Goal: Answer question/provide support: Share knowledge or assist other users

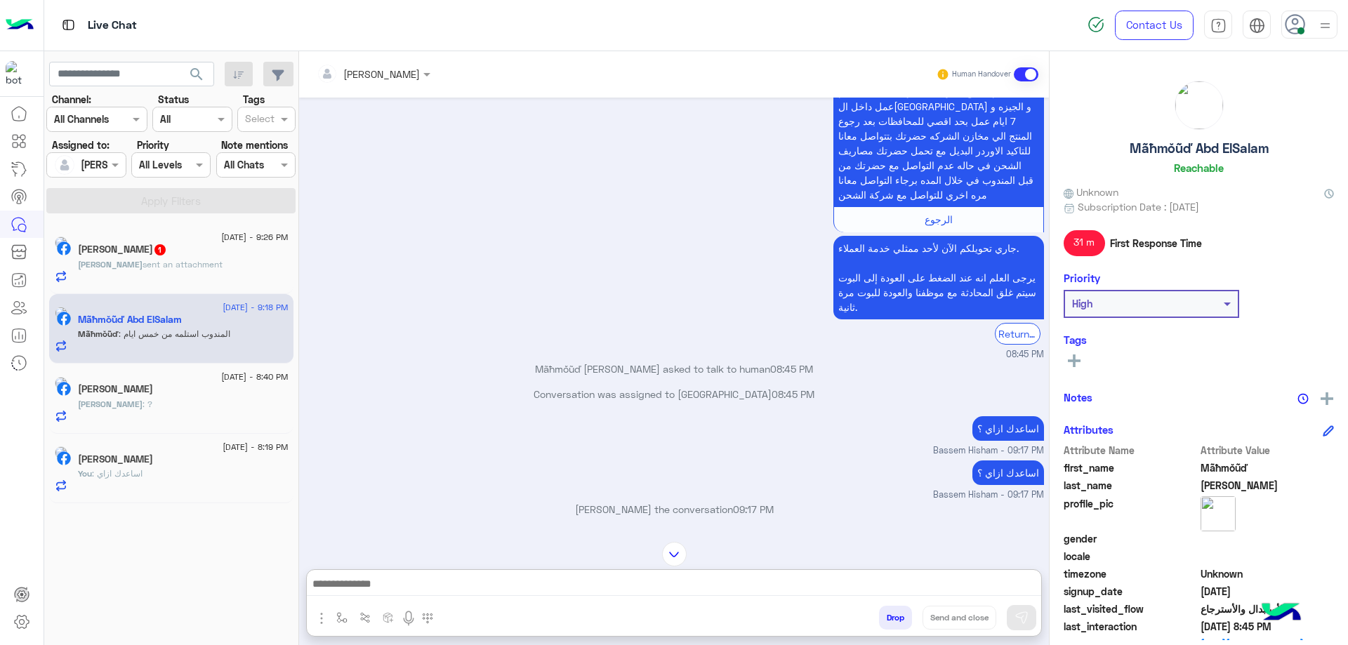
scroll to position [3439, 0]
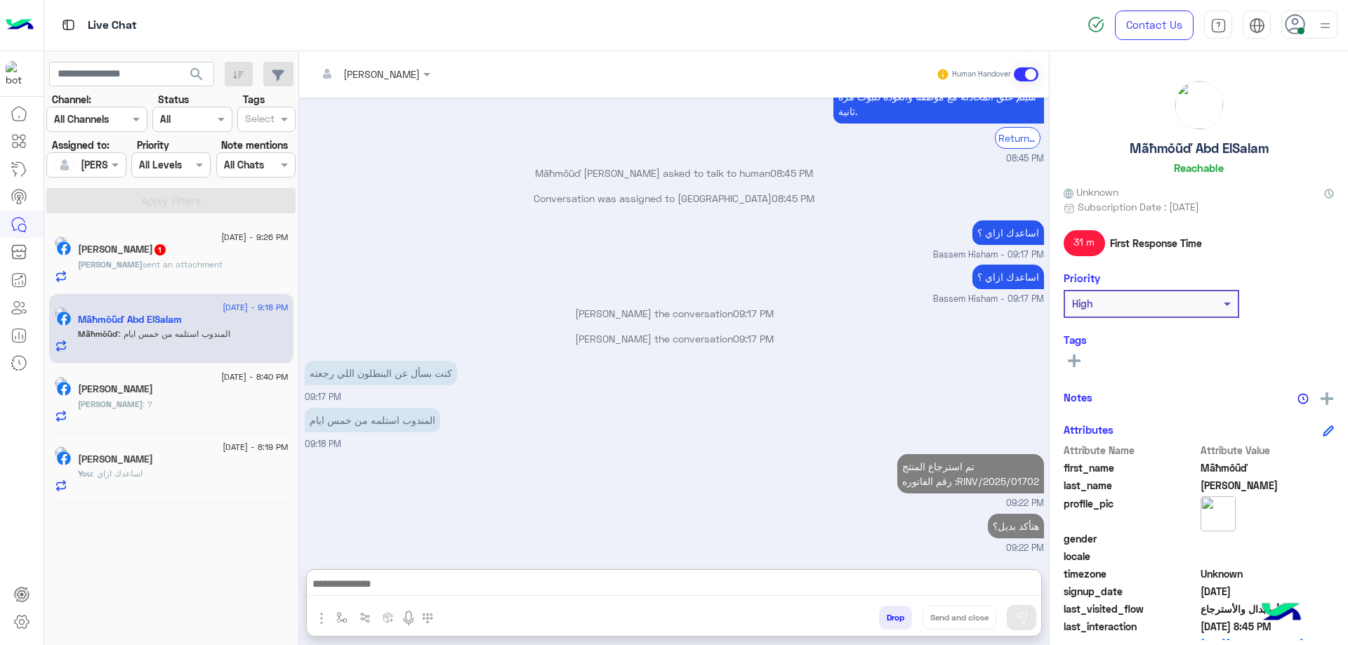
click at [191, 265] on span "sent an attachment" at bounding box center [182, 264] width 80 height 11
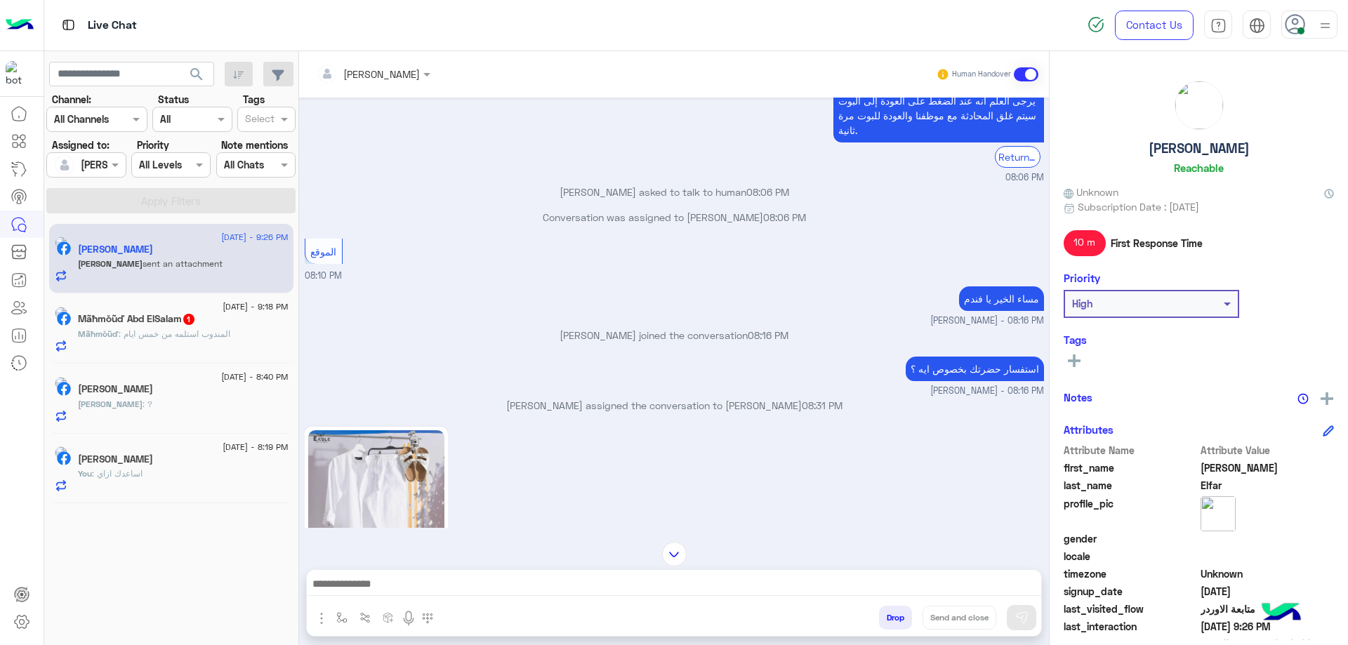
scroll to position [697, 0]
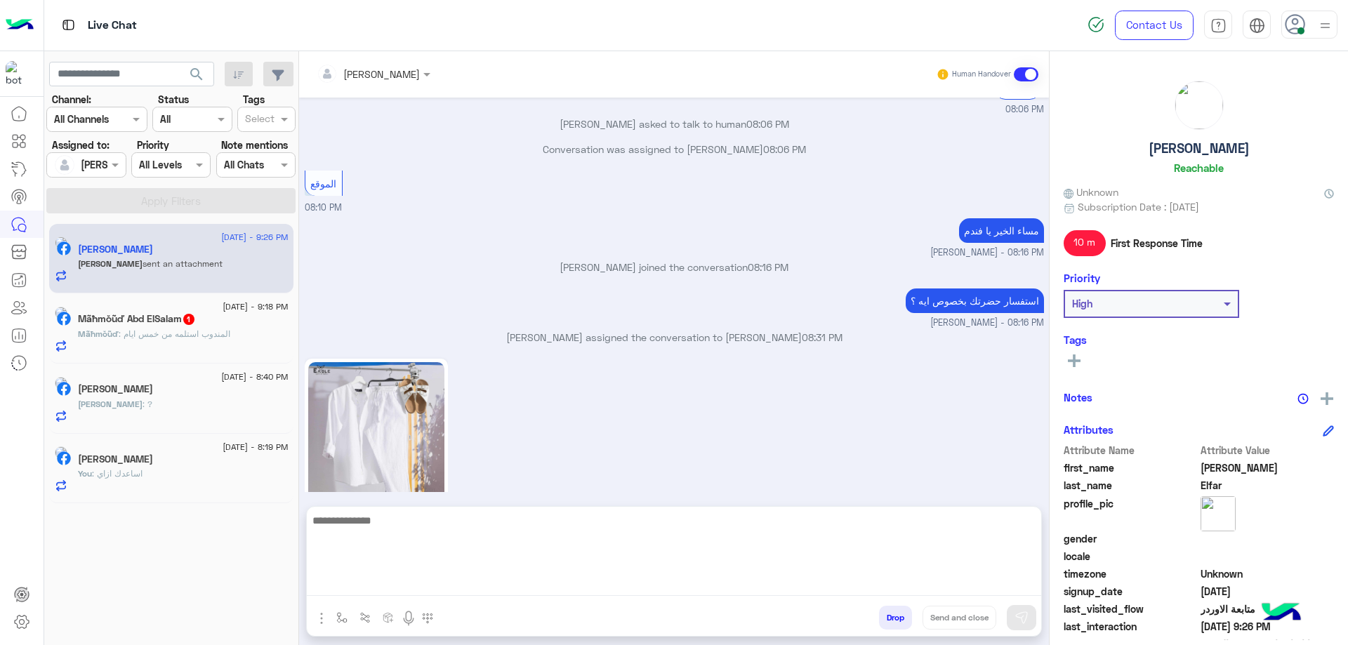
click at [463, 586] on textarea at bounding box center [674, 554] width 734 height 84
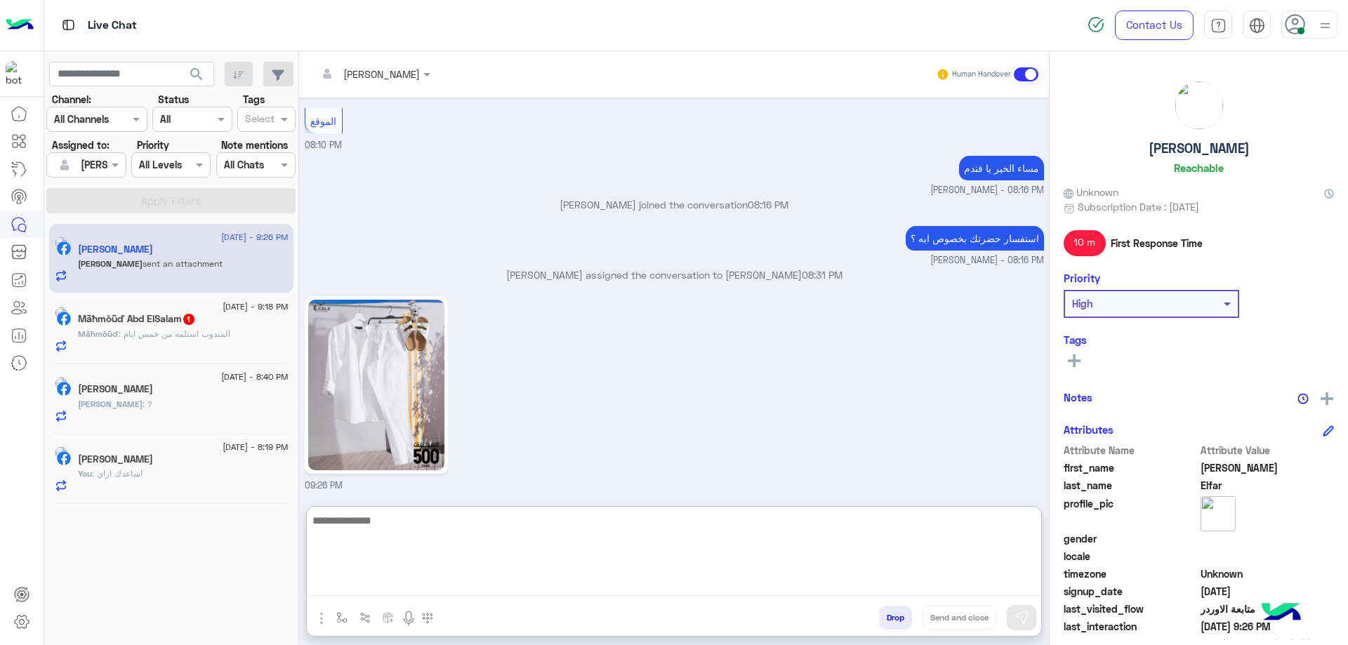
scroll to position [760, 0]
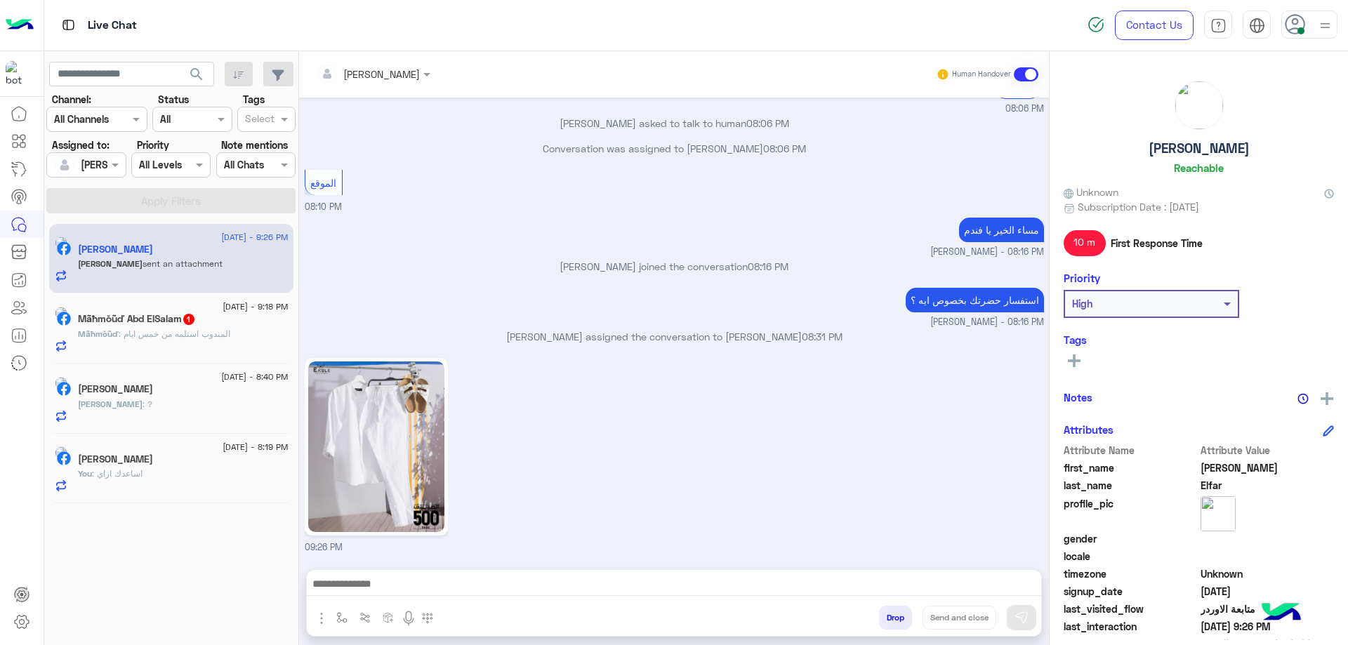
click at [1194, 157] on div "[PERSON_NAME] Reachable" at bounding box center [1198, 130] width 270 height 99
click at [1195, 154] on h5 "[PERSON_NAME]" at bounding box center [1198, 148] width 101 height 16
click at [1195, 153] on h5 "[PERSON_NAME]" at bounding box center [1198, 148] width 101 height 16
click at [1194, 152] on h5 "[PERSON_NAME]" at bounding box center [1198, 148] width 101 height 16
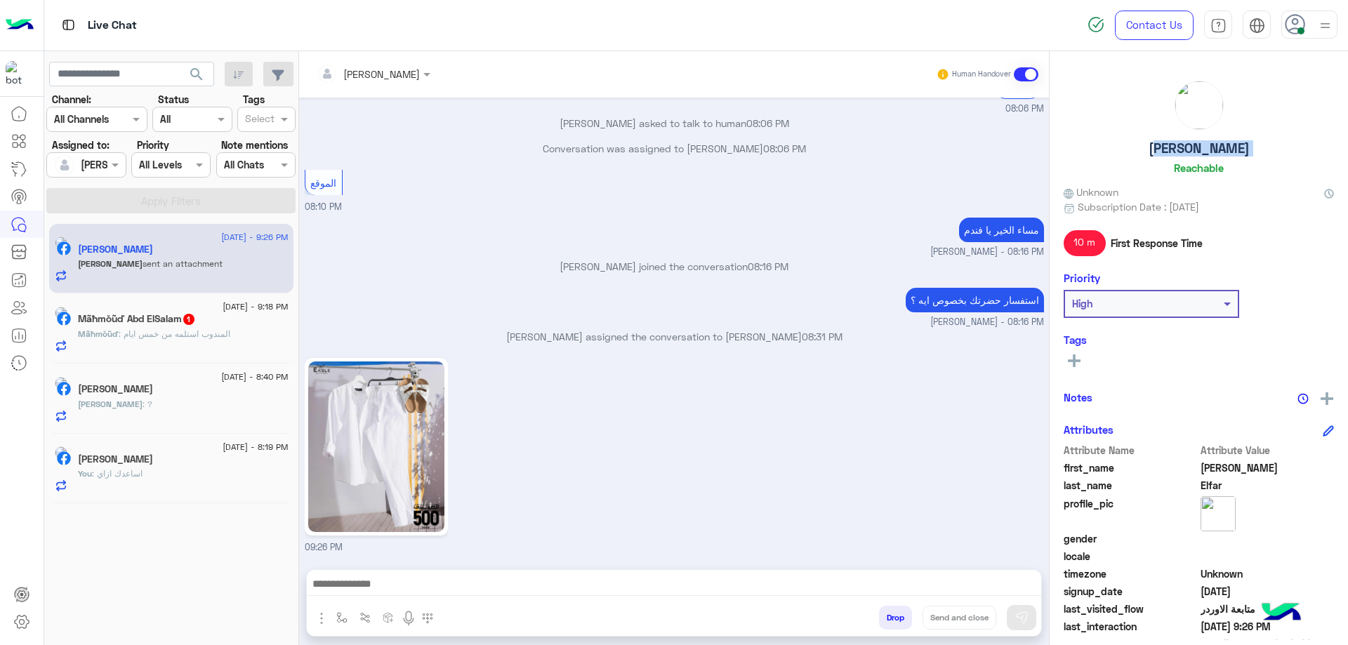
copy h5 "[PERSON_NAME]"
click at [387, 68] on input "text" at bounding box center [355, 74] width 77 height 15
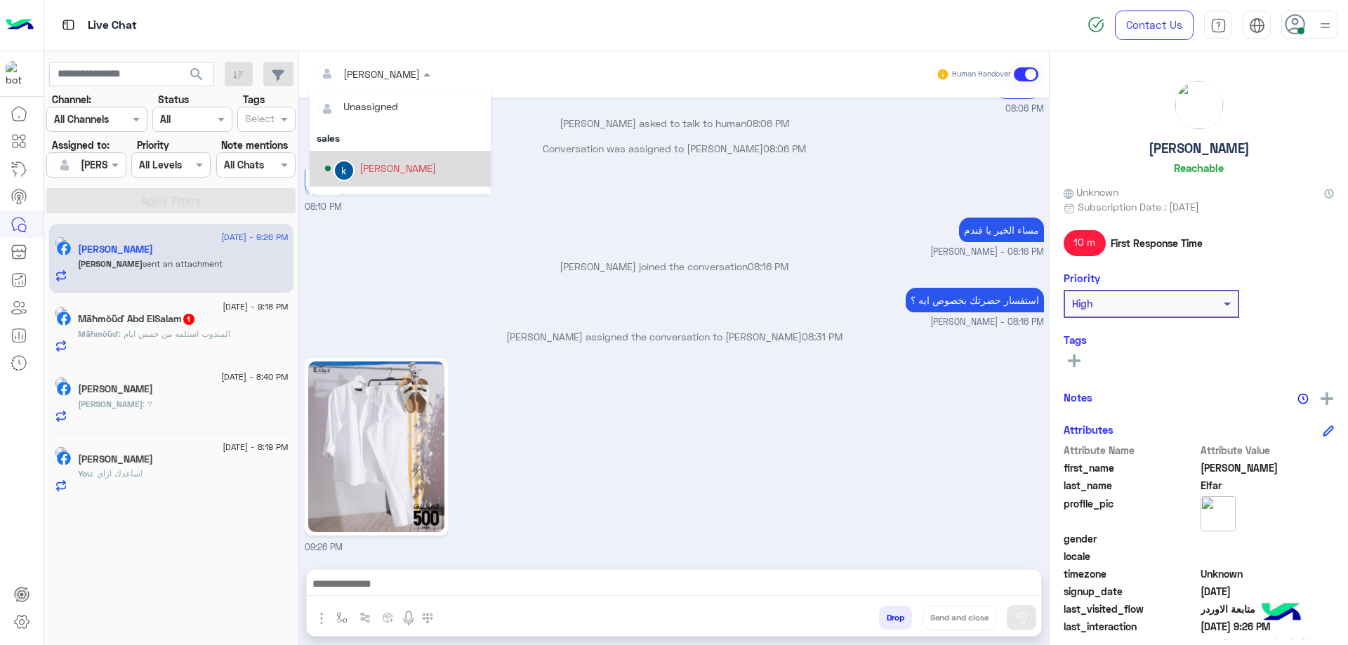
click at [403, 170] on div "[PERSON_NAME]" at bounding box center [397, 168] width 77 height 15
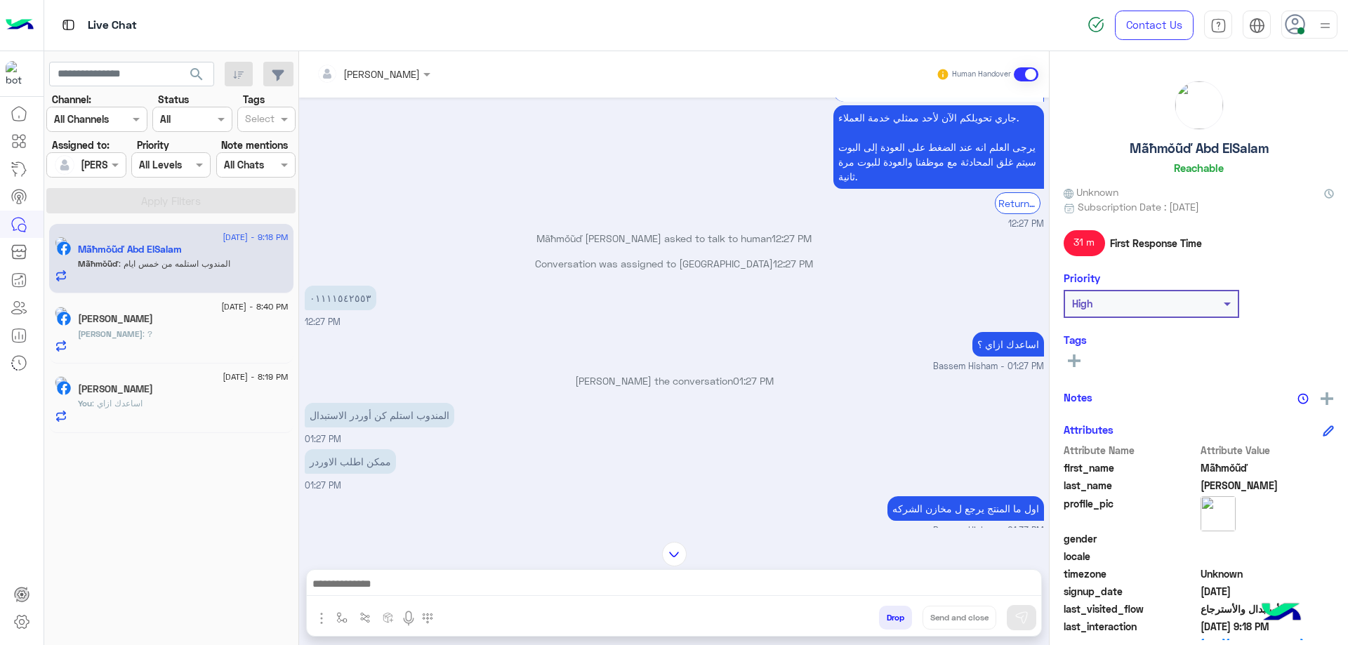
scroll to position [1797, 0]
click at [338, 284] on p "٠١١١١٥٤٢٥٥٣" at bounding box center [341, 296] width 72 height 25
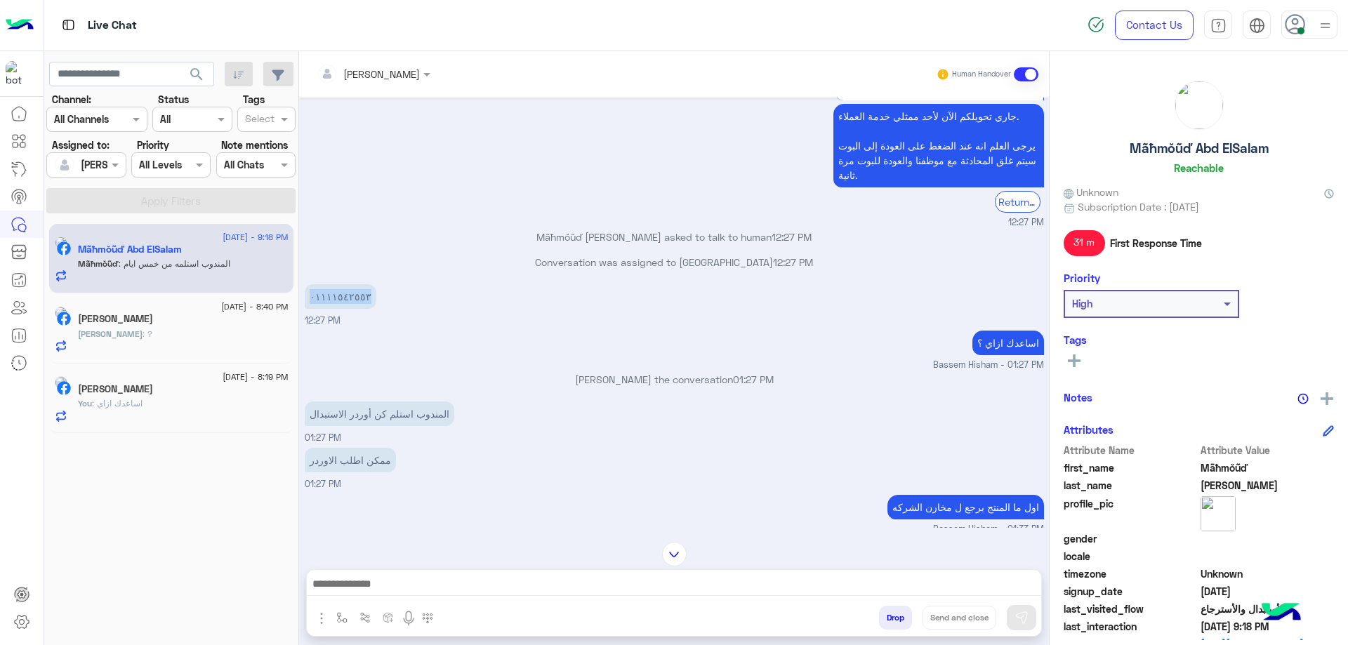
click at [338, 284] on p "٠١١١١٥٤٢٥٥٣" at bounding box center [341, 296] width 72 height 25
copy app-message "٠١١١١٥٤٢٥٥٣"
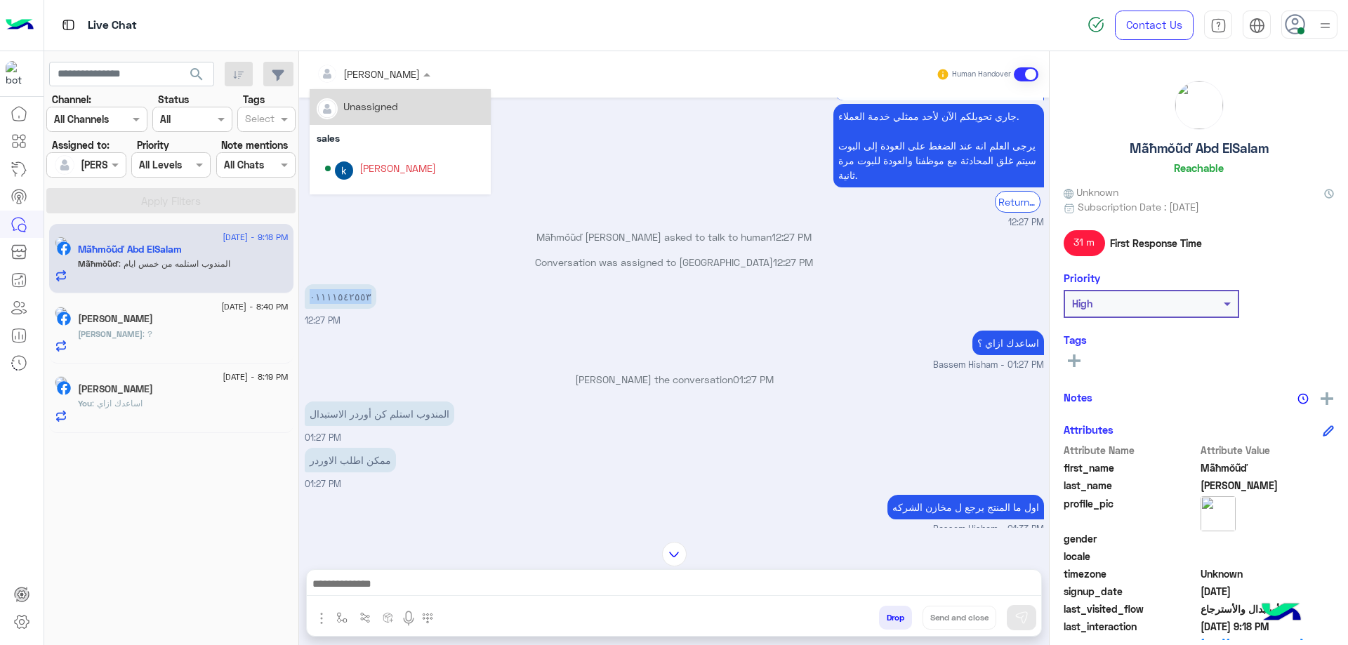
click at [388, 72] on input "text" at bounding box center [355, 74] width 77 height 15
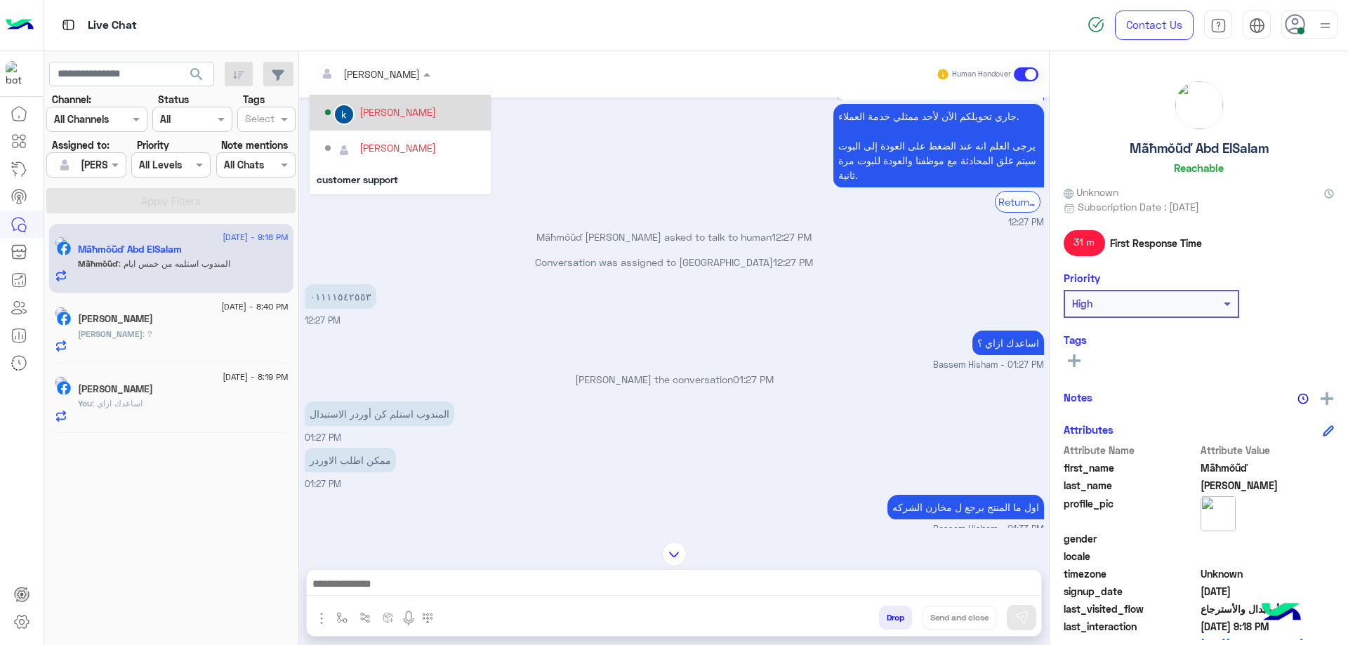
scroll to position [161, 0]
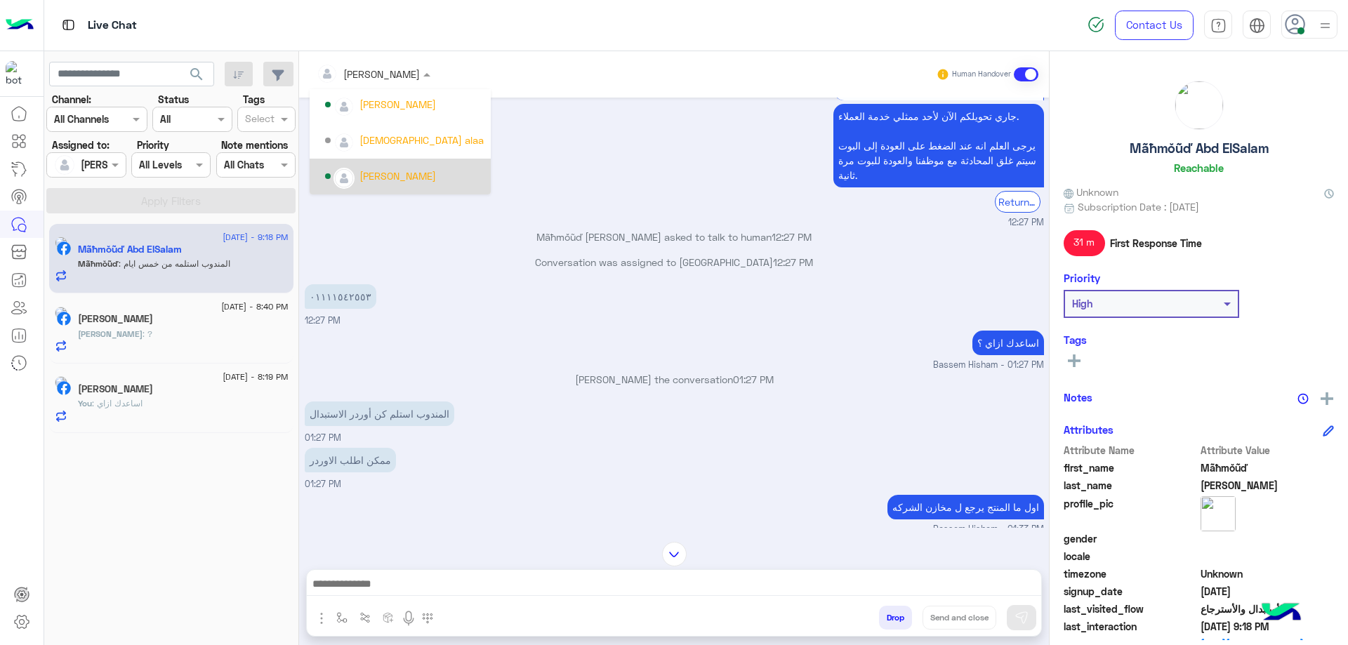
click at [413, 174] on div "[PERSON_NAME]" at bounding box center [397, 175] width 77 height 15
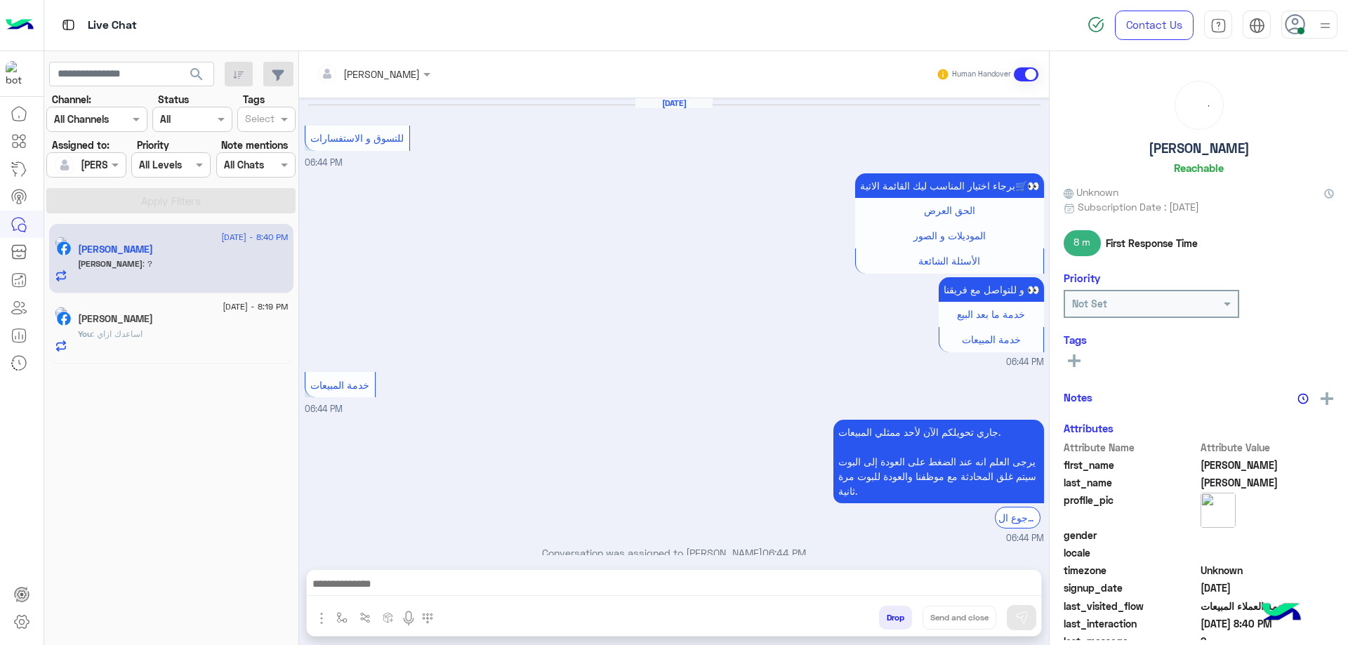
scroll to position [849, 0]
